Goal: Task Accomplishment & Management: Manage account settings

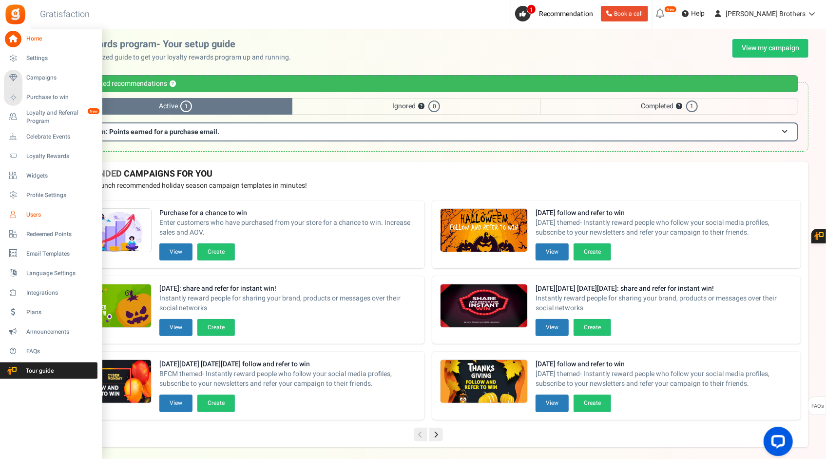
click at [34, 214] on span "Users" at bounding box center [60, 215] width 68 height 8
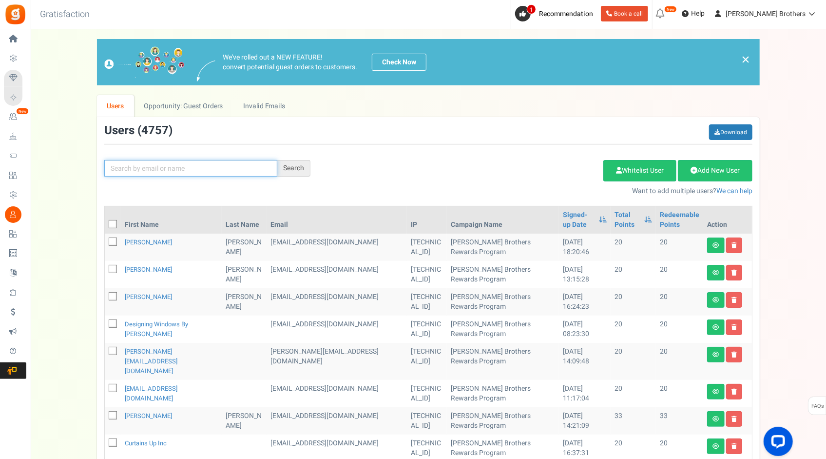
click at [163, 166] on input "text" at bounding box center [190, 168] width 173 height 17
paste input "[EMAIL_ADDRESS][DOMAIN_NAME]"
type input "[EMAIL_ADDRESS][DOMAIN_NAME]"
click at [291, 171] on div "Search" at bounding box center [293, 168] width 33 height 17
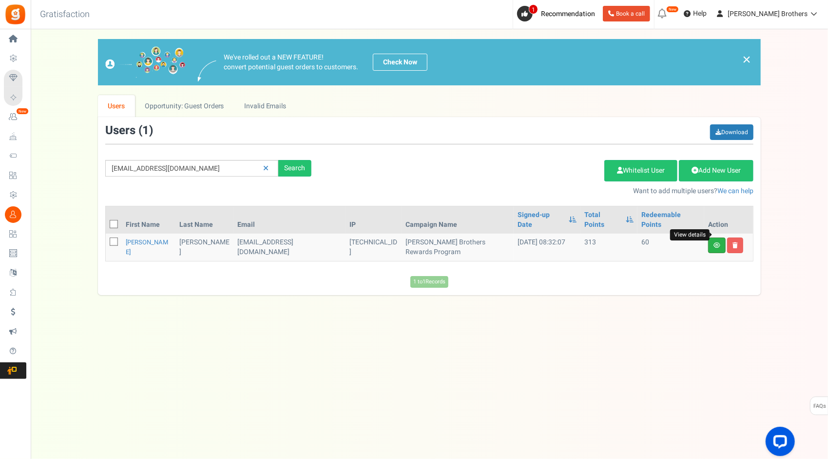
click at [718, 242] on icon at bounding box center [717, 245] width 7 height 6
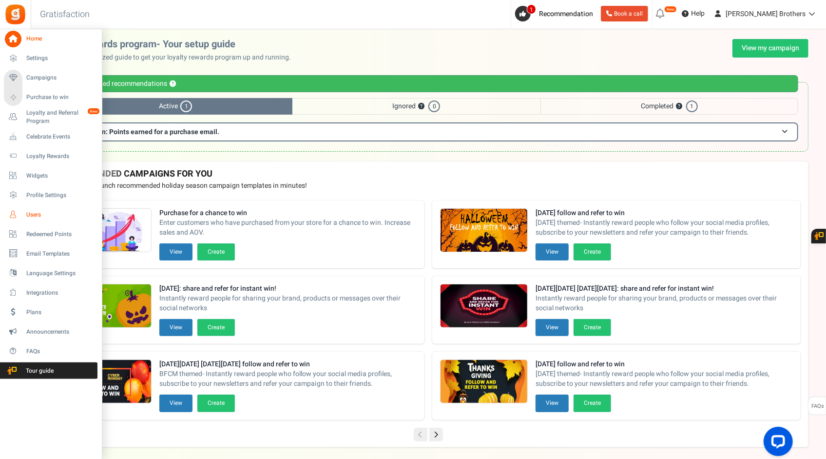
click at [28, 212] on span "Users" at bounding box center [60, 215] width 68 height 8
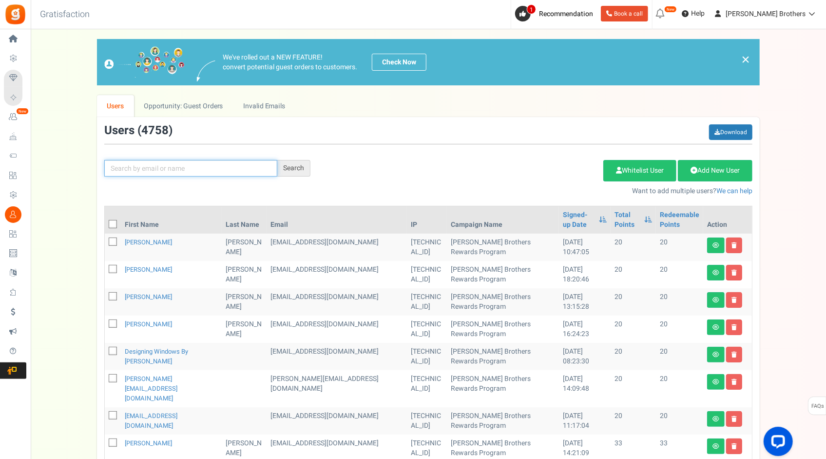
click at [235, 165] on input "text" at bounding box center [190, 168] width 173 height 17
paste input "[EMAIL_ADDRESS][DOMAIN_NAME]"
type input "[EMAIL_ADDRESS][DOMAIN_NAME]"
click at [291, 165] on div "Search" at bounding box center [293, 168] width 33 height 17
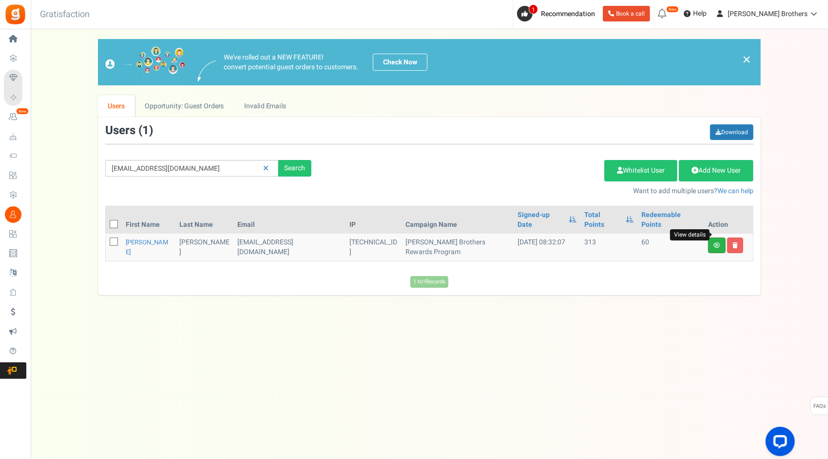
click at [719, 242] on icon at bounding box center [717, 245] width 7 height 6
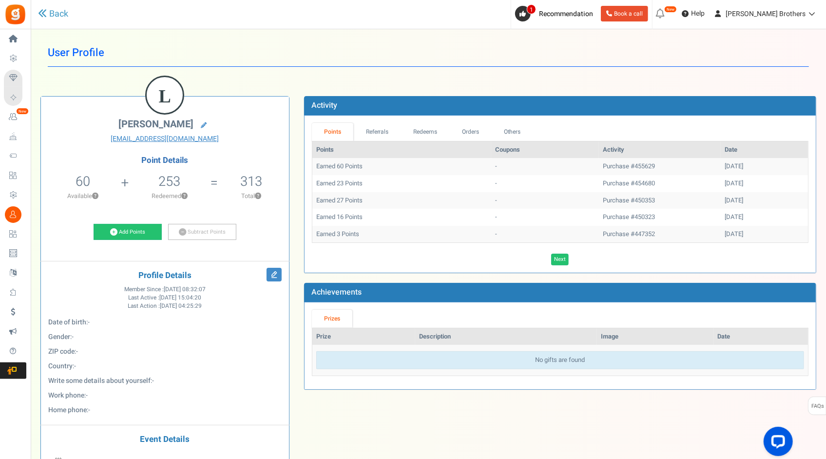
click at [93, 193] on p "Available ?" at bounding box center [83, 196] width 75 height 9
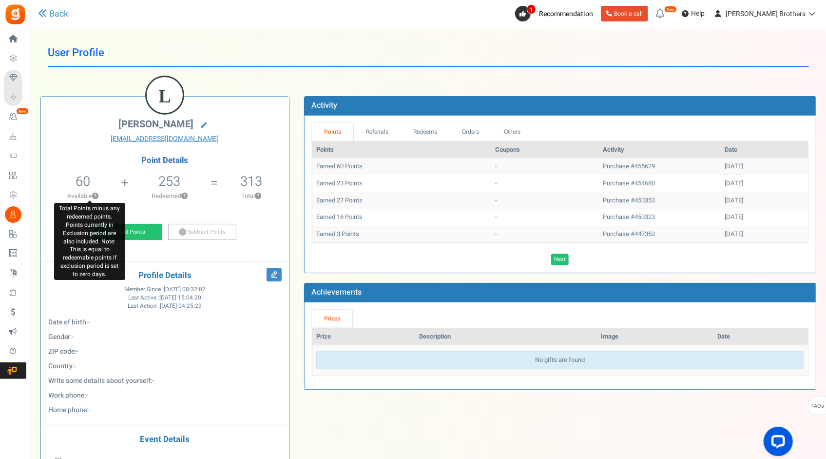
click at [95, 193] on button "?" at bounding box center [95, 196] width 6 height 6
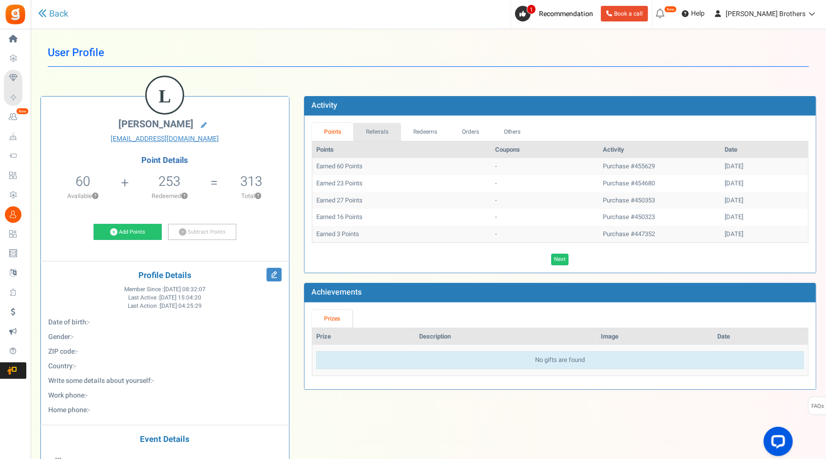
click at [377, 123] on link "Referrals" at bounding box center [377, 132] width 48 height 18
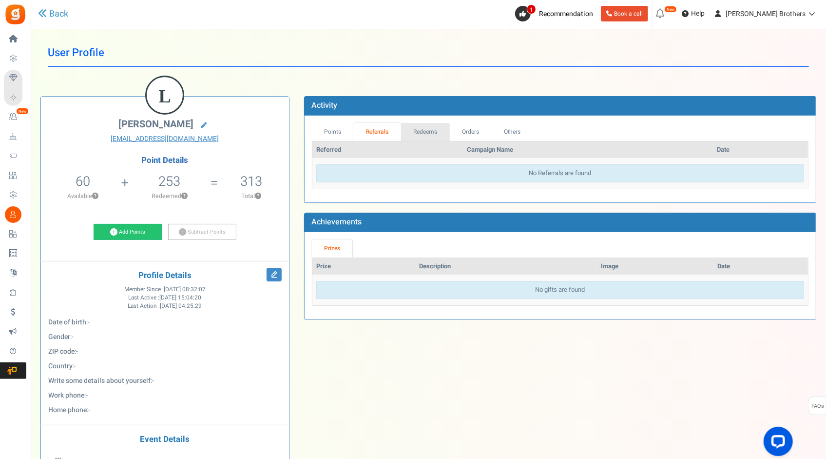
click at [412, 128] on link "Redeems" at bounding box center [425, 132] width 49 height 18
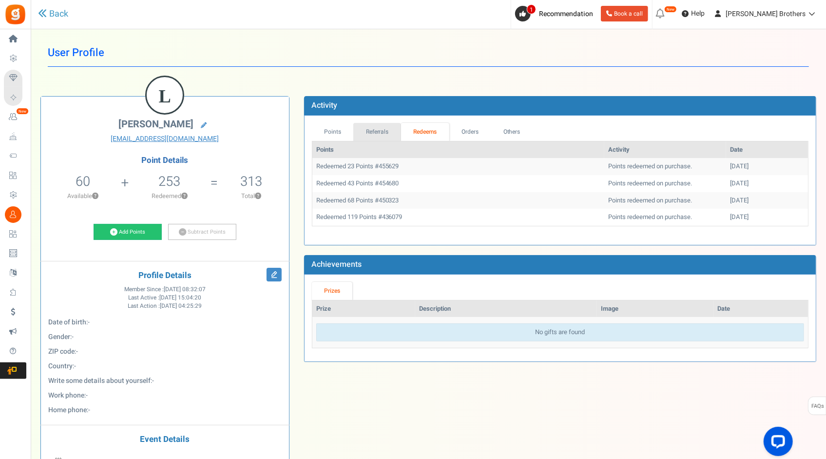
click at [378, 134] on link "Referrals" at bounding box center [377, 132] width 48 height 18
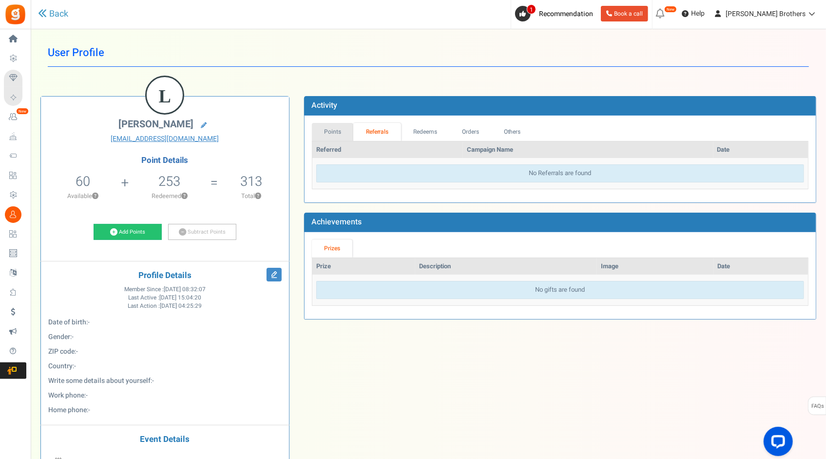
click at [338, 136] on link "Points" at bounding box center [333, 132] width 42 height 18
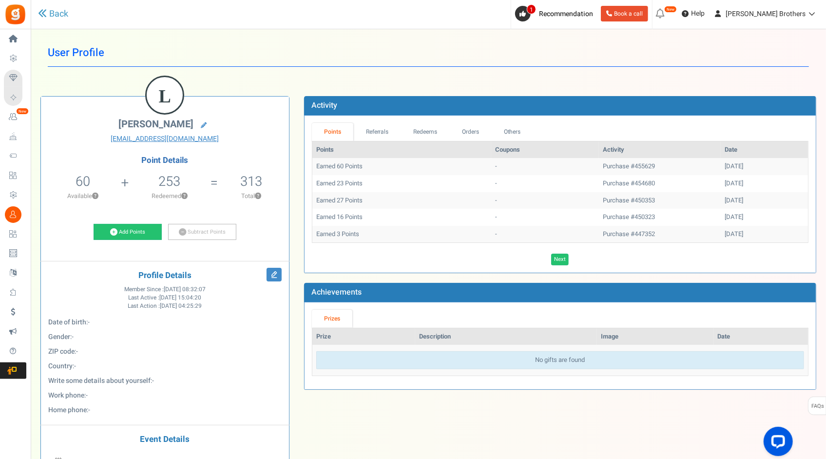
click at [607, 165] on td "Purchase #455629" at bounding box center [660, 166] width 122 height 17
drag, startPoint x: 632, startPoint y: 165, endPoint x: 604, endPoint y: 167, distance: 28.3
click at [604, 167] on td "Purchase #455629" at bounding box center [660, 166] width 122 height 17
copy td "455629"
click at [374, 132] on link "Referrals" at bounding box center [377, 132] width 48 height 18
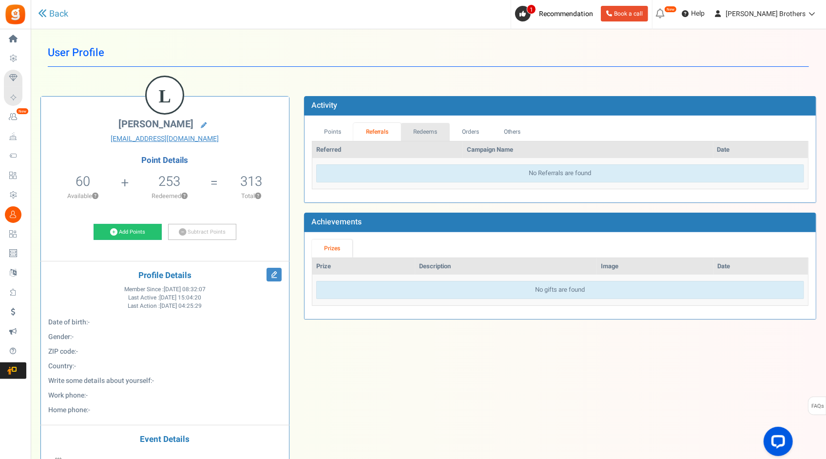
click at [410, 132] on link "Redeems" at bounding box center [425, 132] width 49 height 18
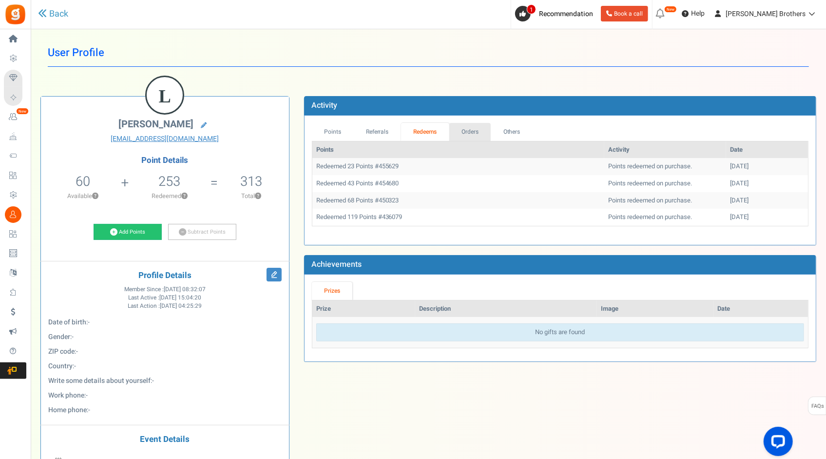
click at [460, 132] on link "Orders" at bounding box center [470, 132] width 42 height 18
